Goal: Browse casually

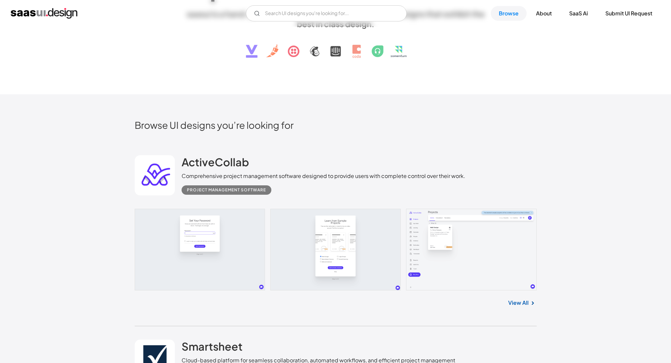
scroll to position [233, 0]
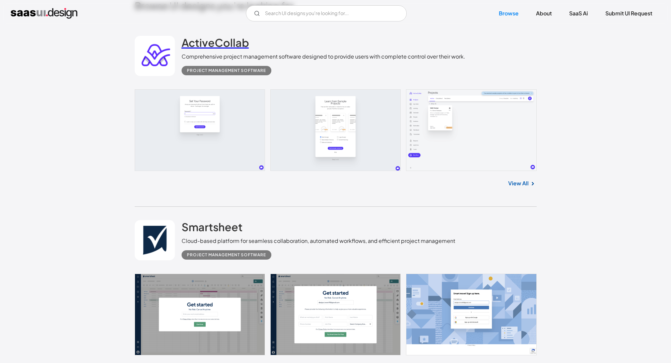
click at [223, 47] on h2 "ActiveCollab" at bounding box center [215, 42] width 67 height 13
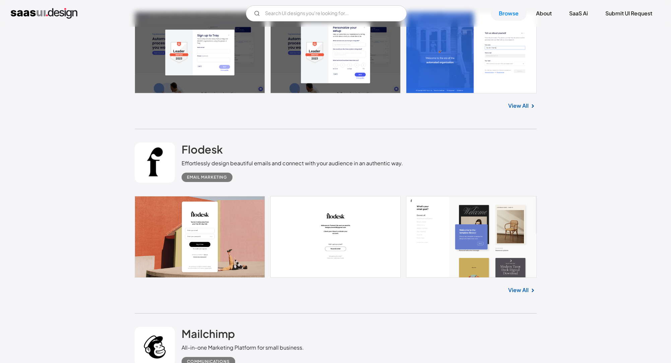
scroll to position [1359, 0]
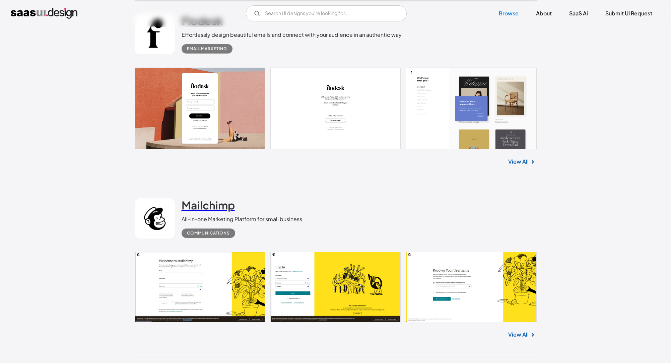
click at [217, 204] on h2 "Mailchimp" at bounding box center [208, 205] width 53 height 13
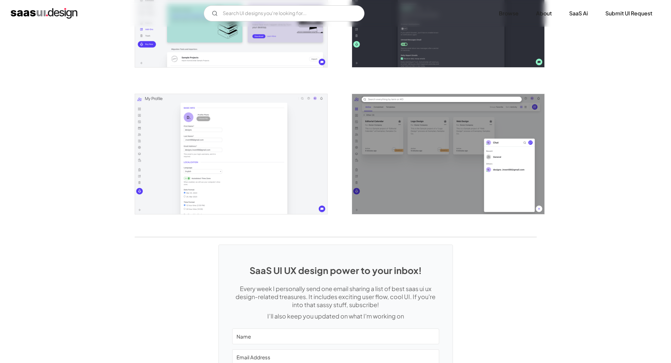
scroll to position [1433, 0]
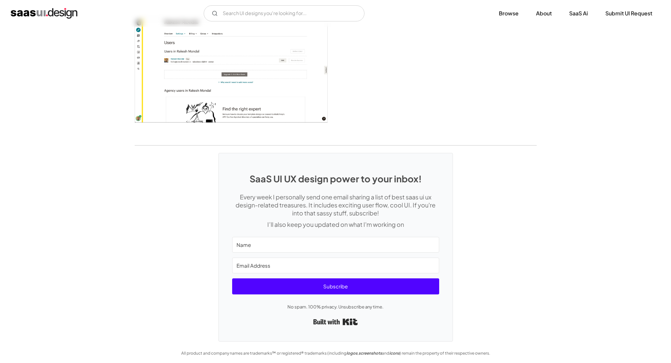
scroll to position [1573, 0]
